Goal: Task Accomplishment & Management: Manage account settings

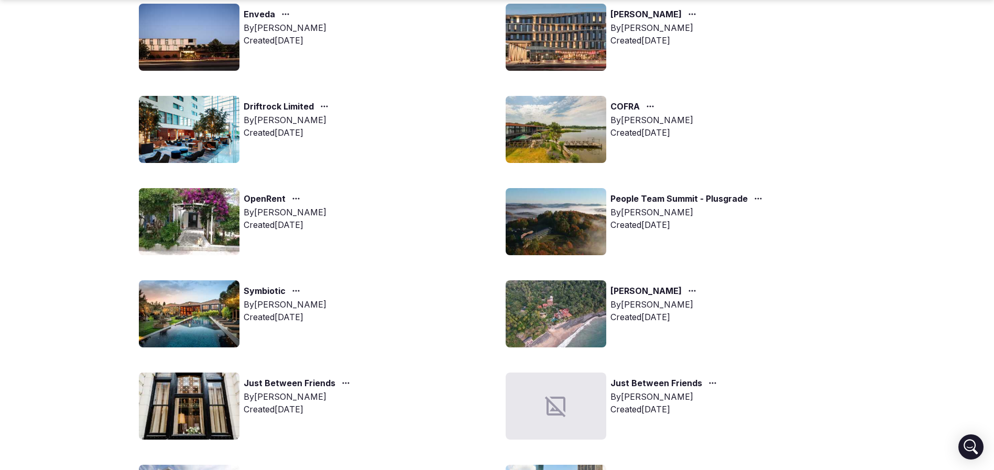
scroll to position [236, 0]
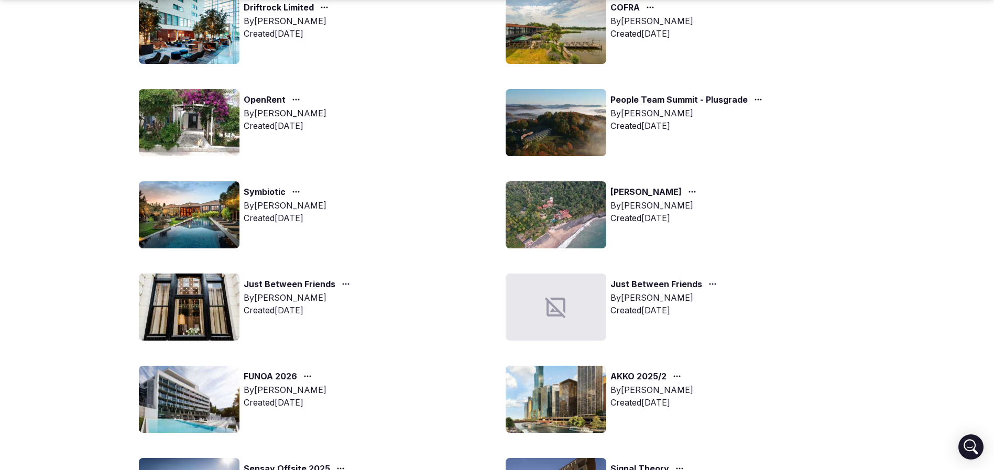
click at [170, 292] on img at bounding box center [189, 307] width 101 height 67
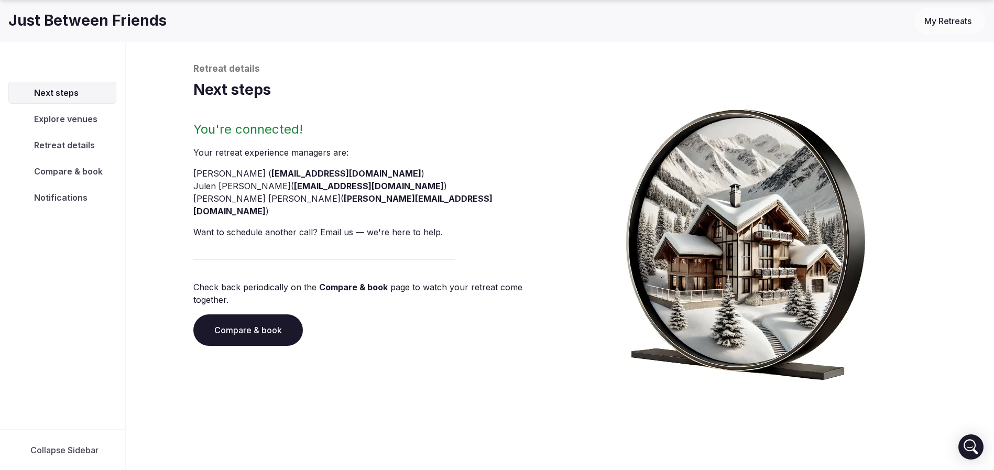
scroll to position [36, 0]
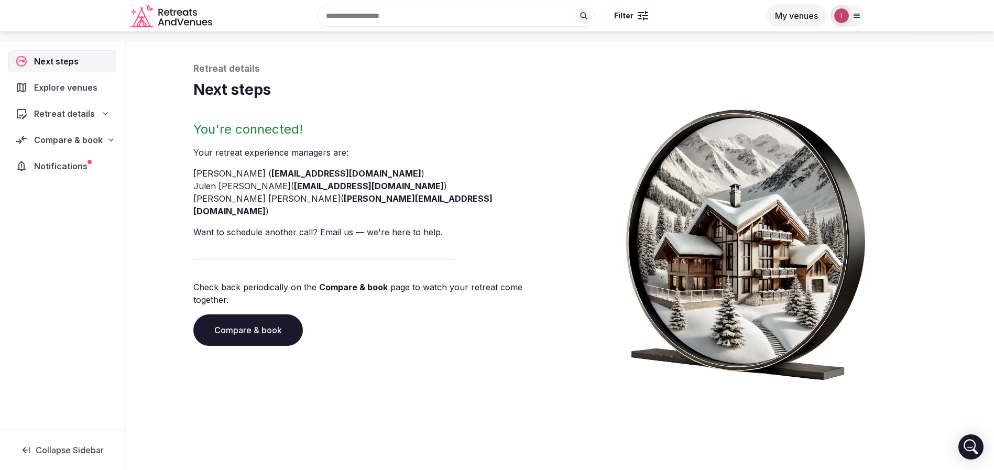
click at [248, 314] on link "Compare & book" at bounding box center [248, 329] width 110 height 31
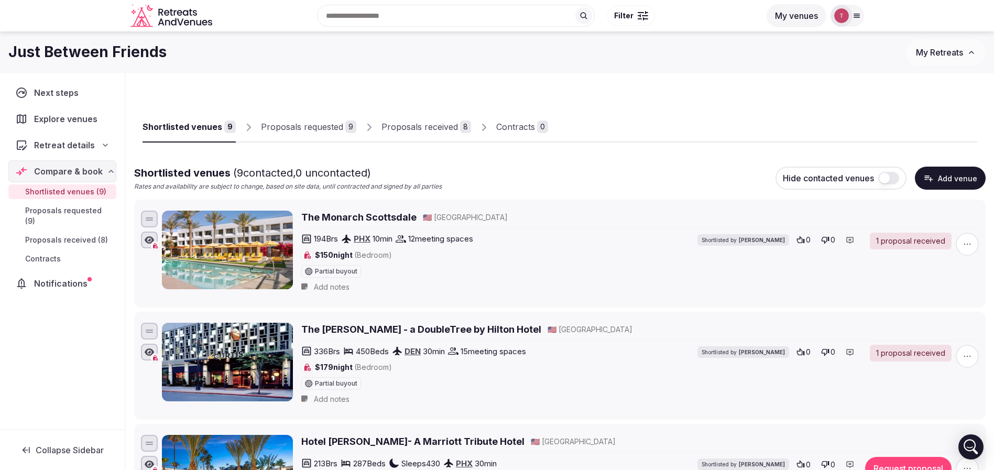
click at [420, 122] on div "Proposals received" at bounding box center [420, 127] width 77 height 13
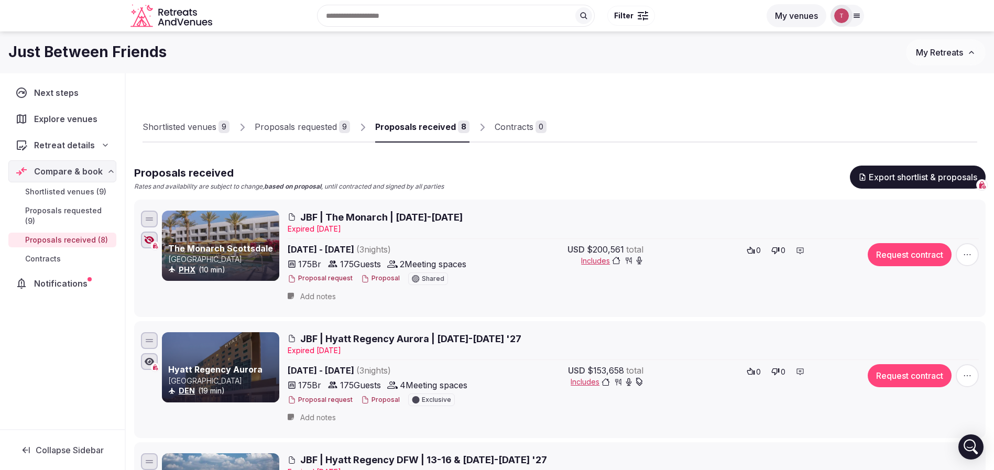
click at [416, 129] on div "Proposals received" at bounding box center [415, 127] width 81 height 13
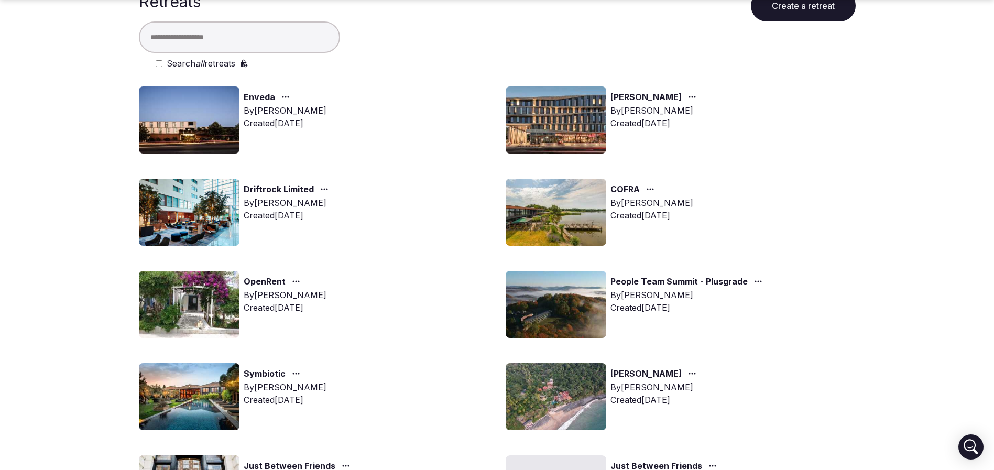
scroll to position [79, 0]
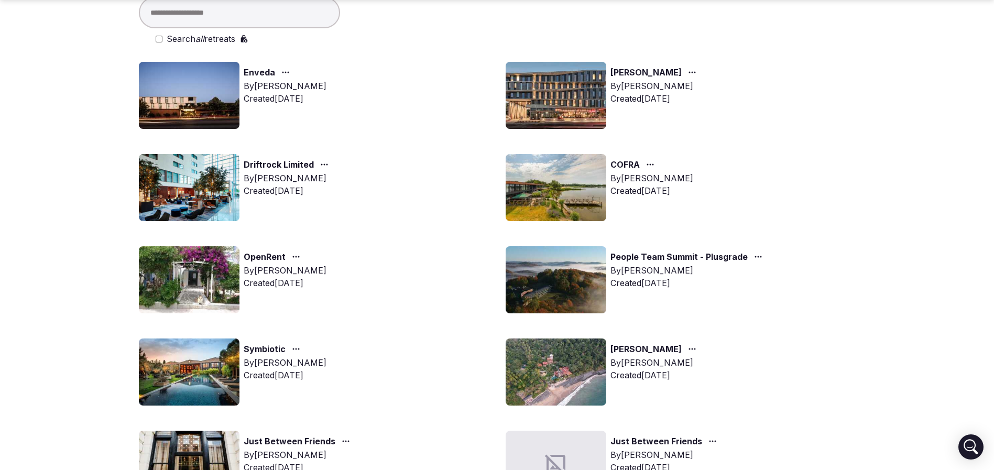
click at [557, 302] on img at bounding box center [556, 279] width 101 height 67
click at [588, 287] on img at bounding box center [556, 279] width 101 height 67
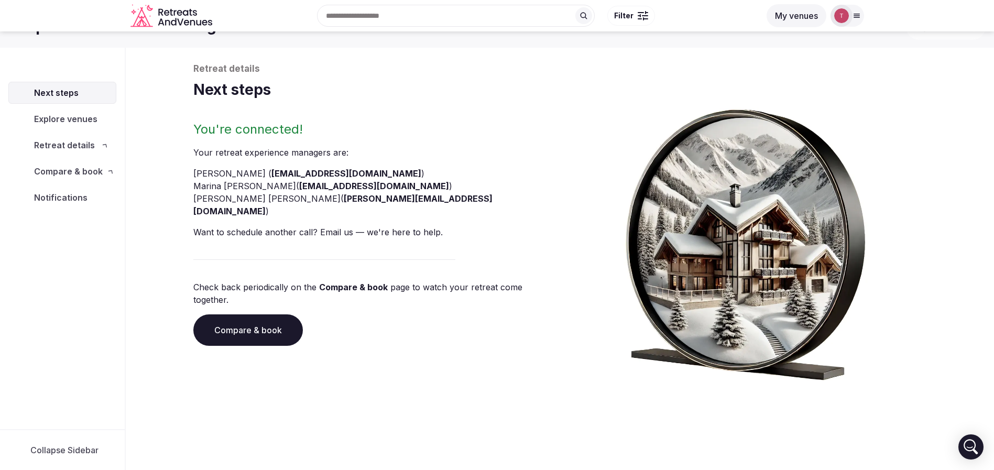
scroll to position [36, 0]
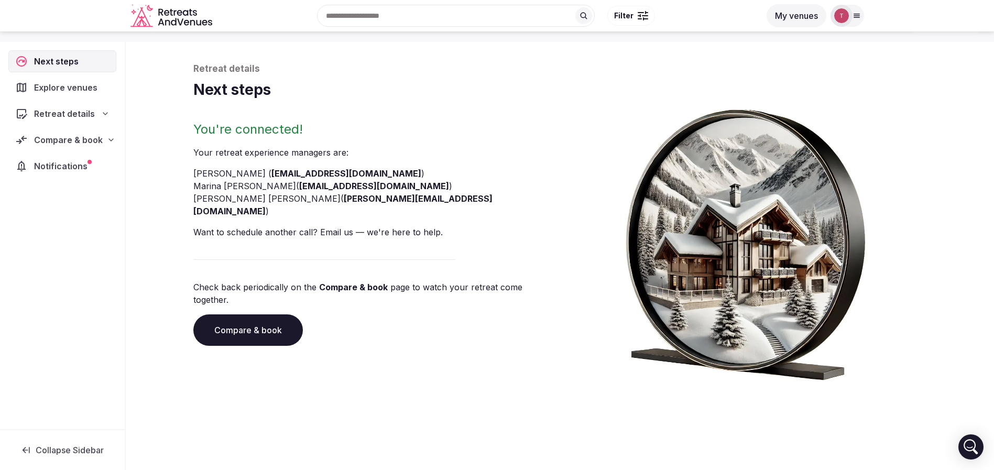
click at [235, 314] on link "Compare & book" at bounding box center [248, 329] width 110 height 31
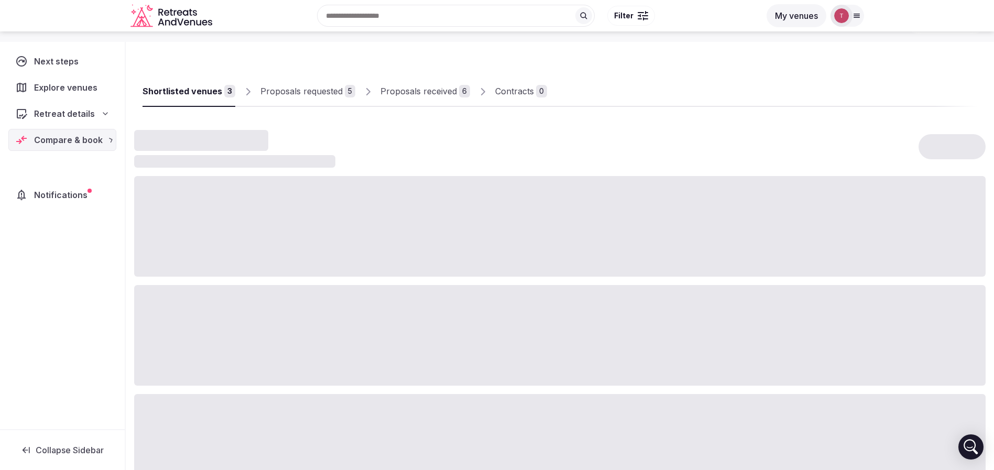
click at [235, 309] on div at bounding box center [560, 335] width 852 height 101
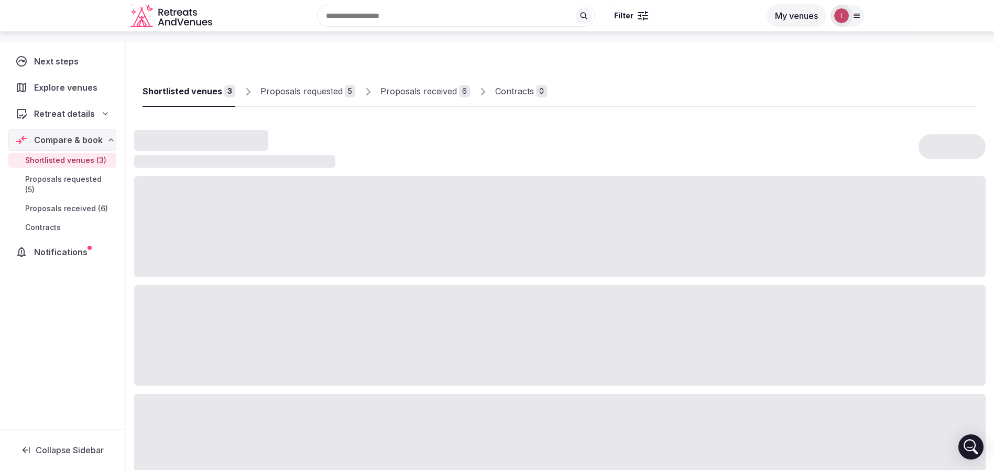
click at [422, 82] on link "Proposals received 6" at bounding box center [426, 92] width 90 height 30
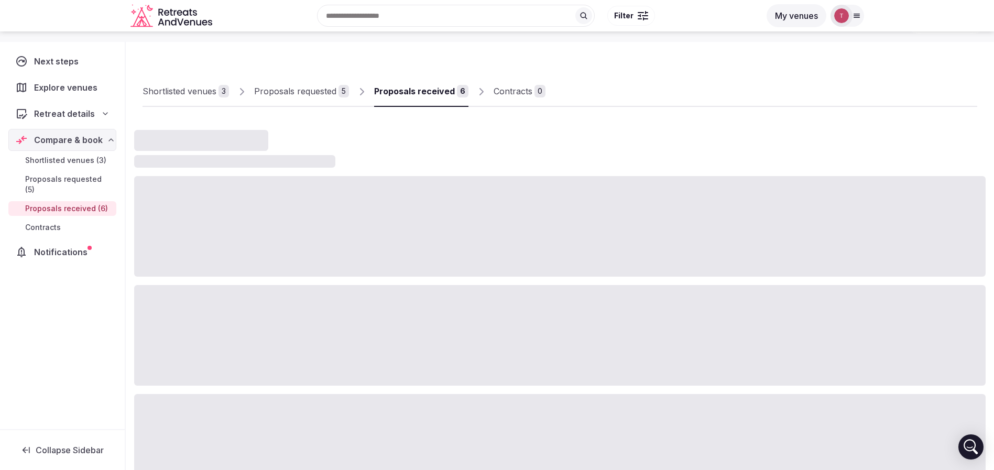
click at [419, 95] on div "Proposals received" at bounding box center [414, 91] width 81 height 13
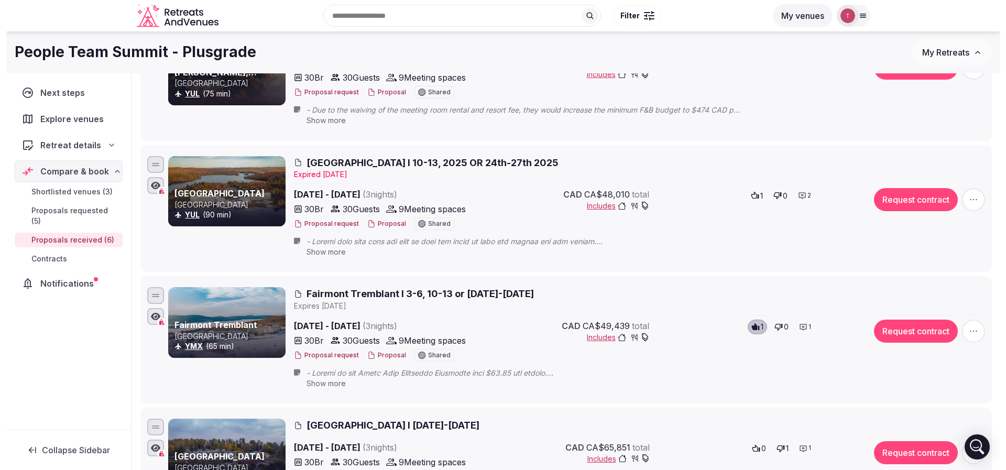
scroll to position [350, 0]
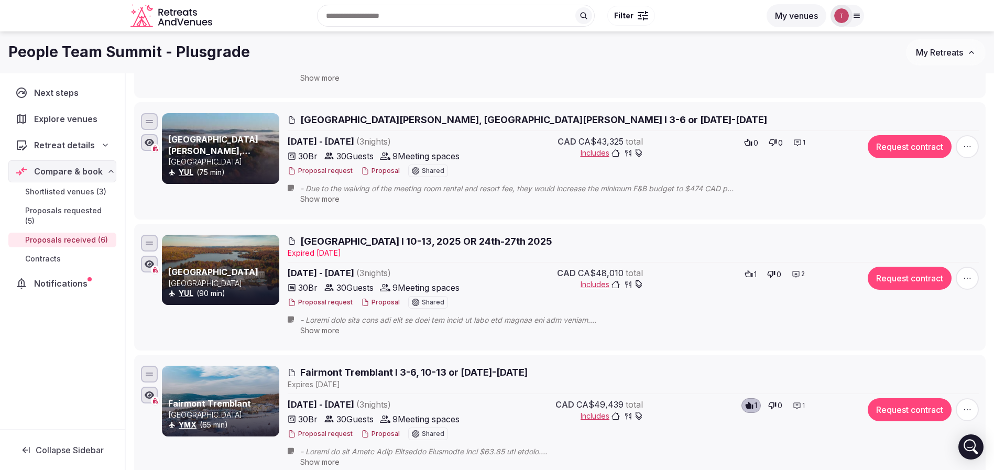
click at [386, 302] on button "Proposal" at bounding box center [380, 302] width 39 height 9
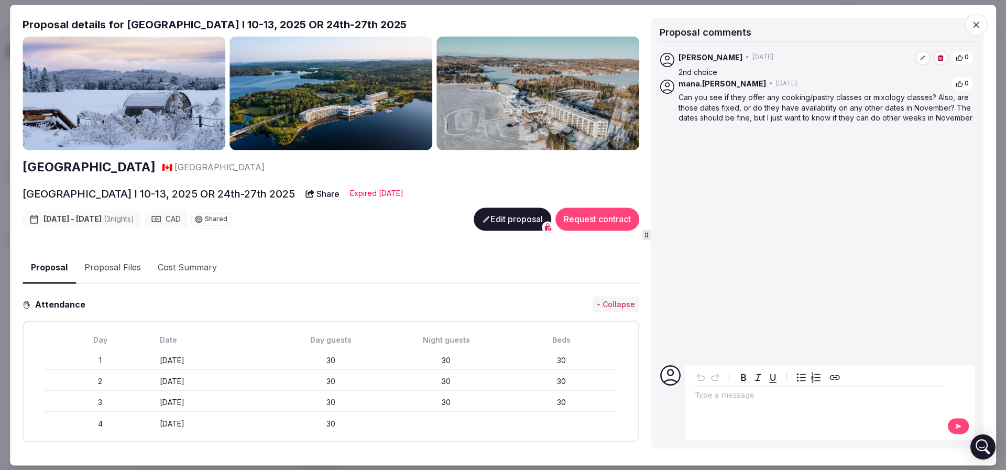
click at [526, 213] on button "Edit proposal" at bounding box center [513, 219] width 78 height 23
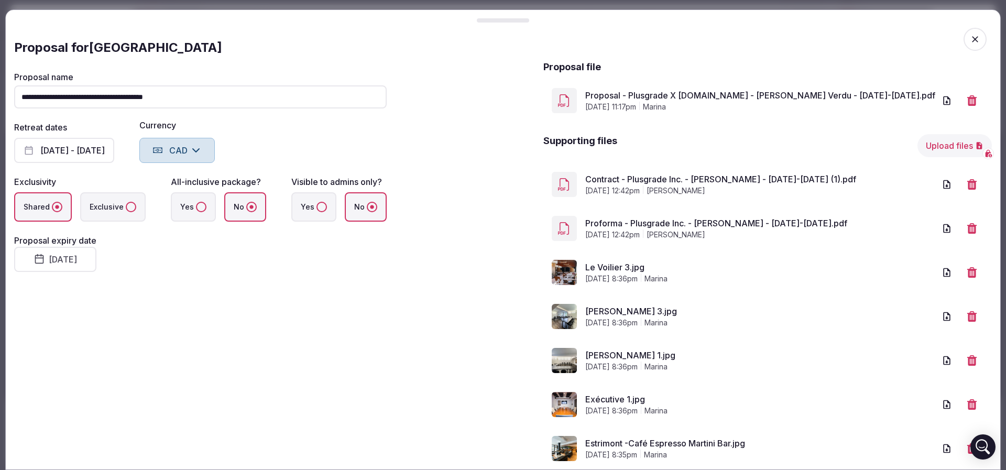
click at [967, 184] on icon "button" at bounding box center [972, 184] width 10 height 10
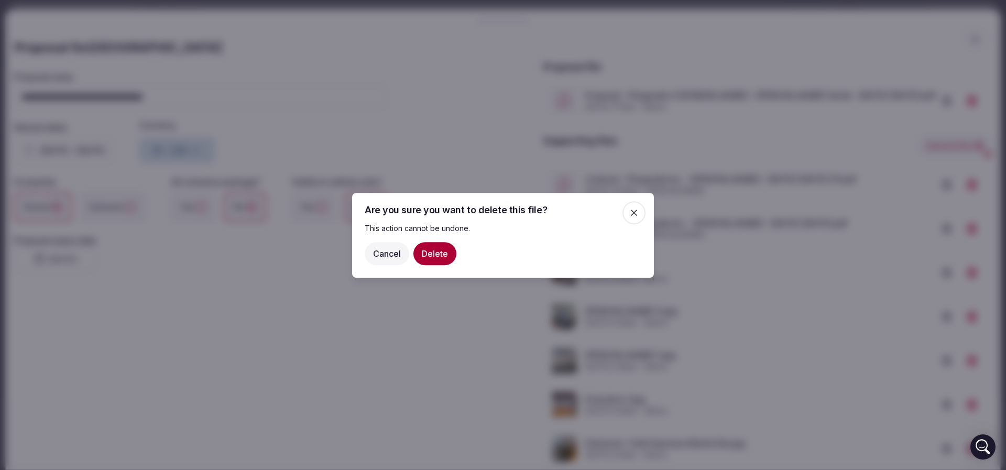
drag, startPoint x: 423, startPoint y: 257, endPoint x: 450, endPoint y: 256, distance: 26.3
click at [423, 257] on button "Delete" at bounding box center [435, 253] width 43 height 23
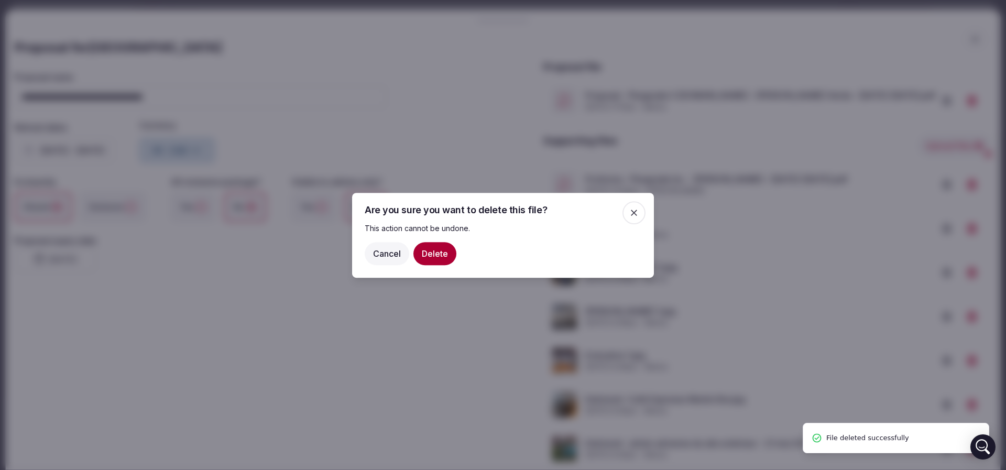
click at [444, 251] on button "Delete" at bounding box center [435, 253] width 43 height 23
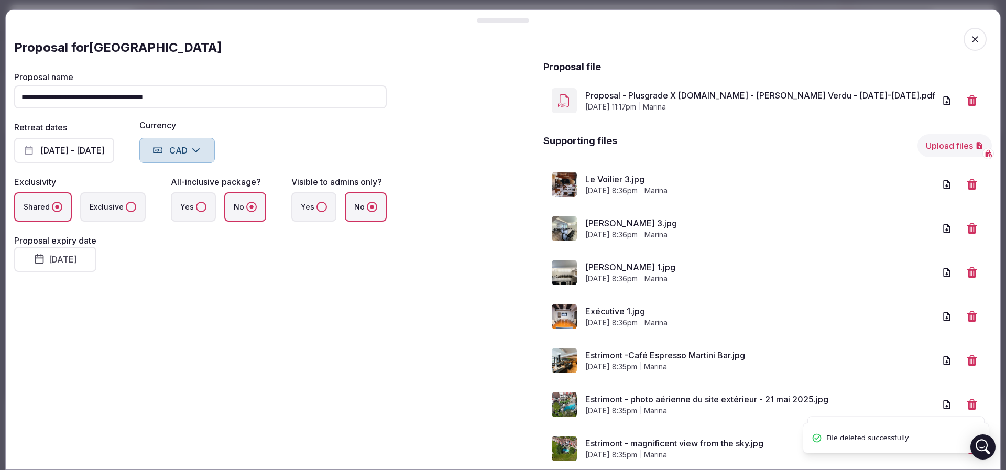
click at [936, 142] on button "Upload files" at bounding box center [955, 145] width 74 height 23
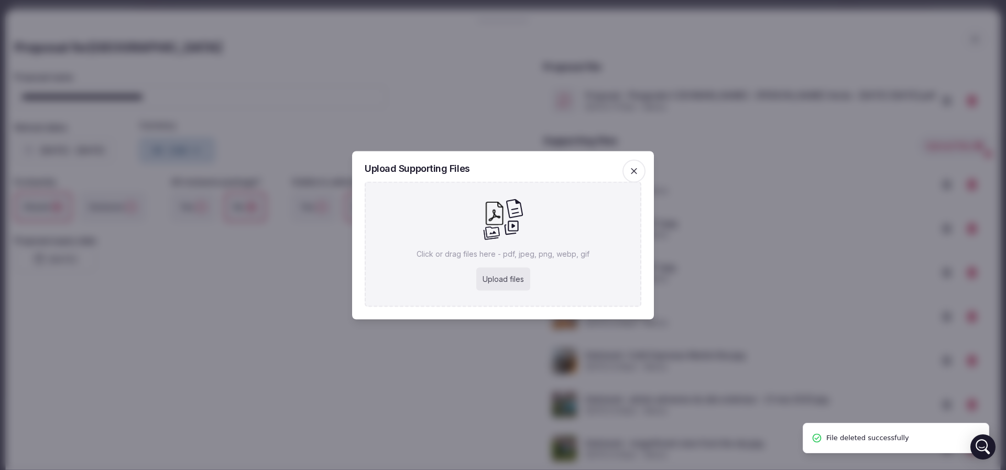
click at [495, 287] on div "Upload files" at bounding box center [503, 278] width 54 height 23
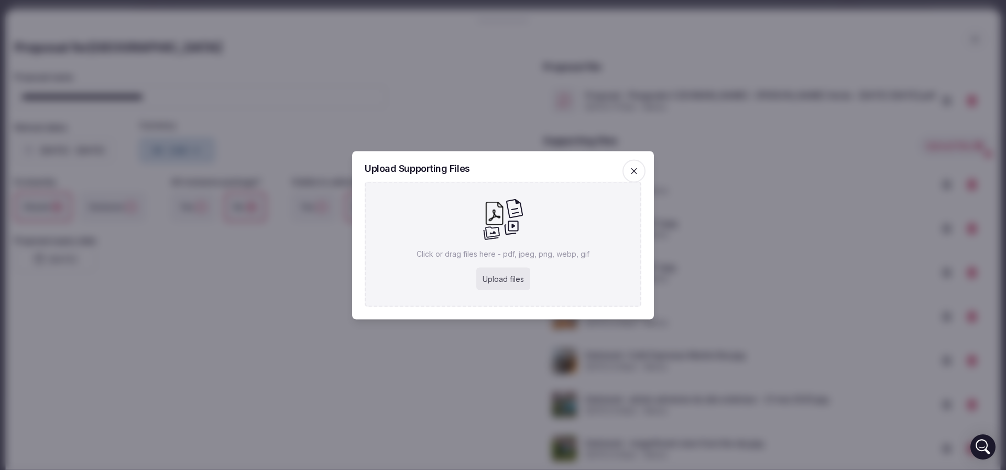
type input "**********"
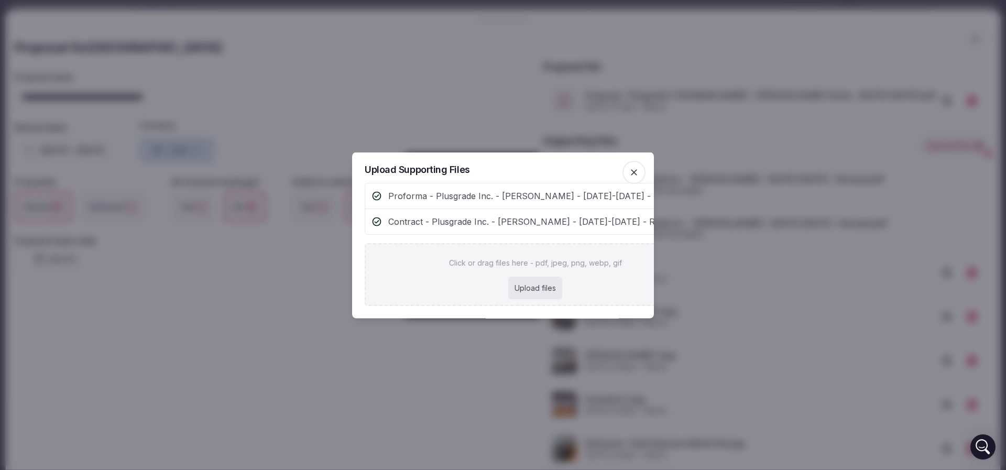
click at [633, 160] on span "button" at bounding box center [634, 171] width 23 height 23
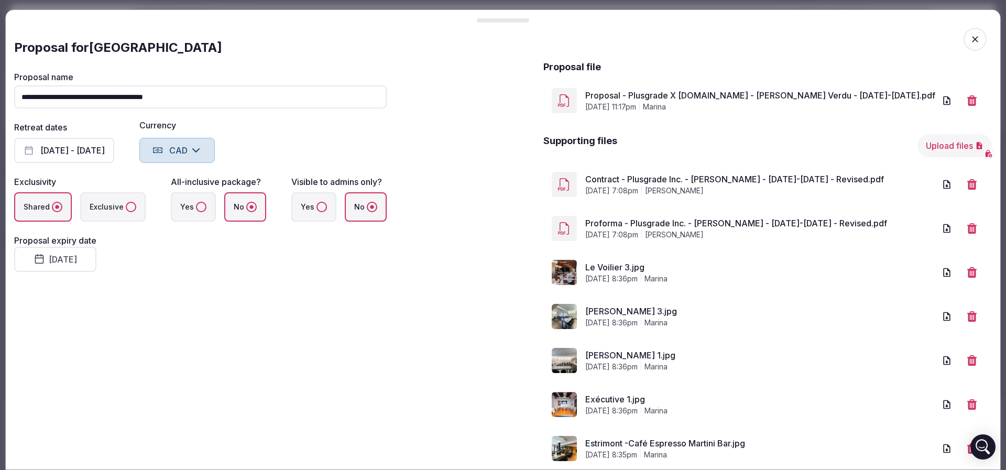
click at [773, 28] on div "Proposal details" at bounding box center [503, 31] width 978 height 17
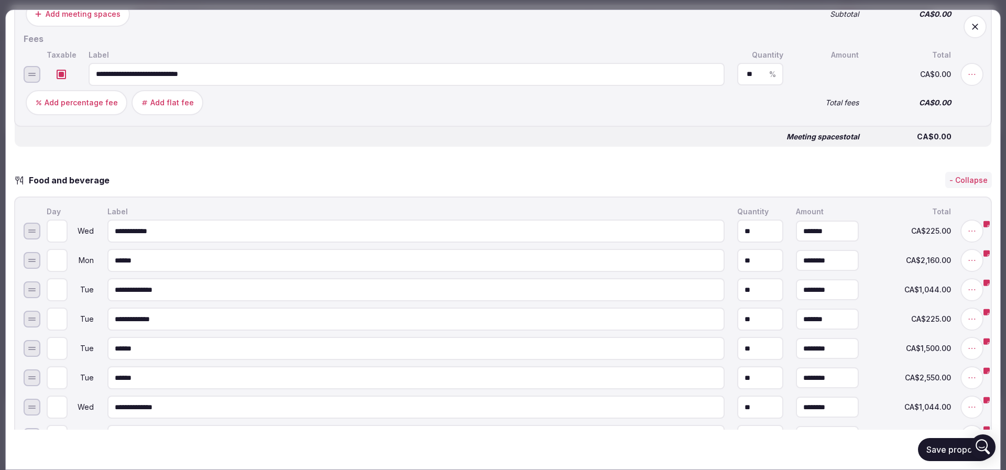
scroll to position [1808, 0]
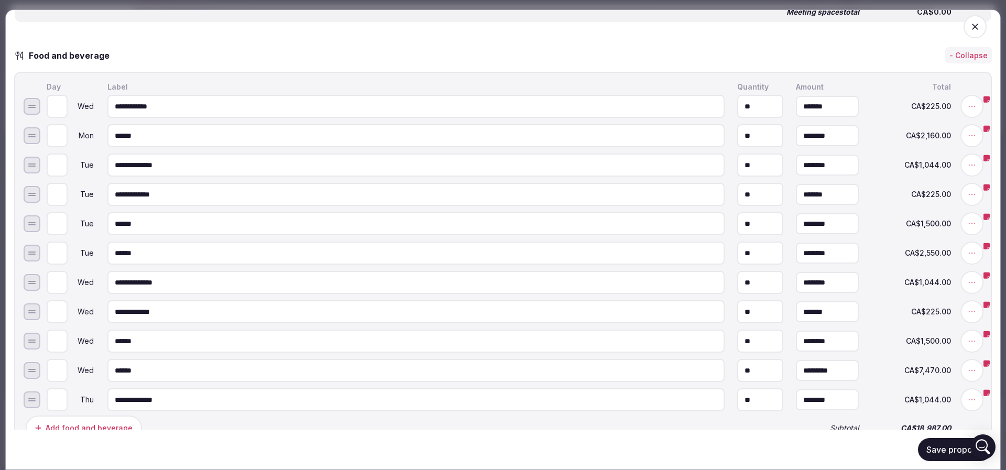
click at [951, 445] on button "Save proposal" at bounding box center [955, 449] width 74 height 23
click at [950, 448] on button "Save proposal" at bounding box center [955, 449] width 74 height 23
